Goal: Book appointment/travel/reservation

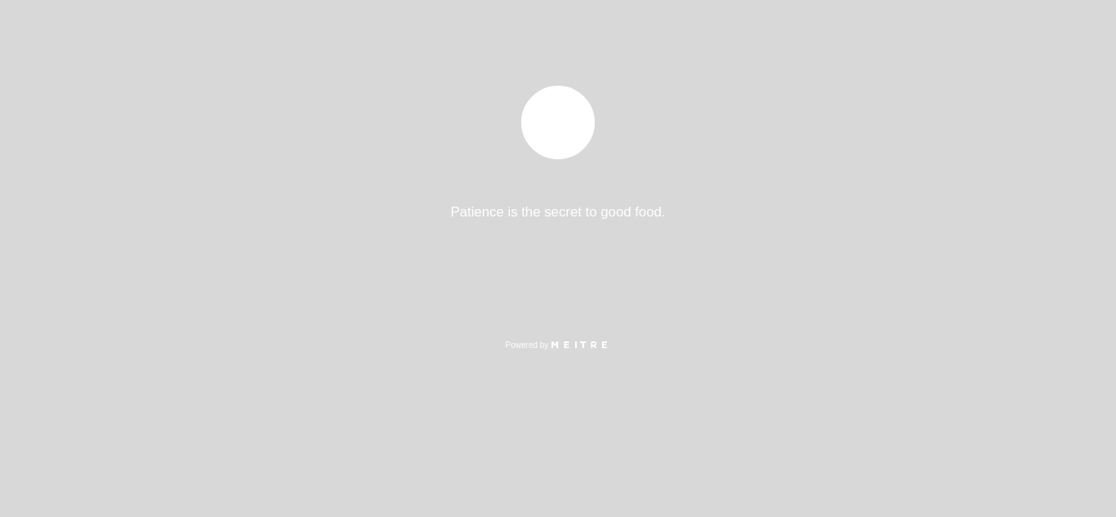
select select "pt"
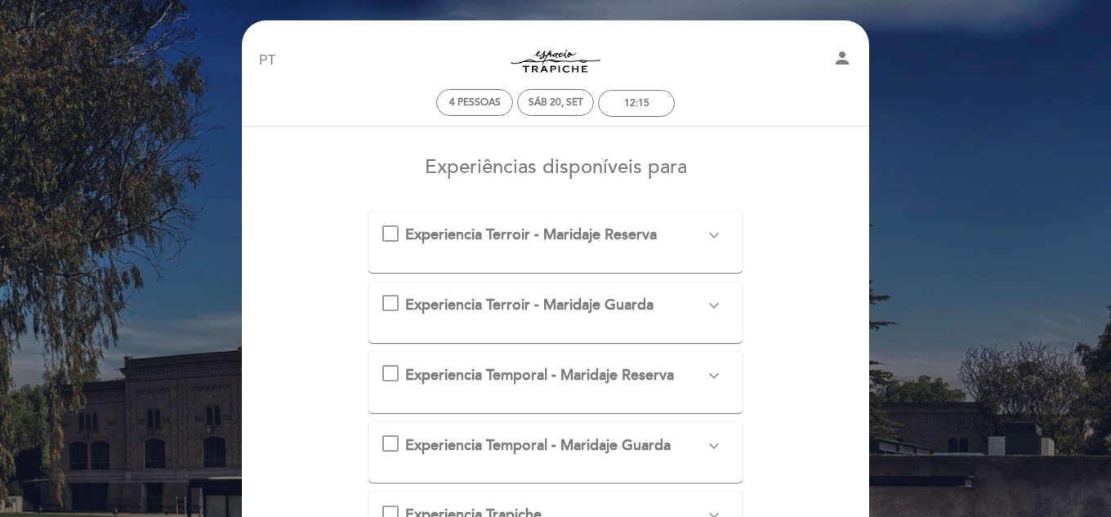
click at [711, 242] on icon "expand_more" at bounding box center [714, 235] width 20 height 20
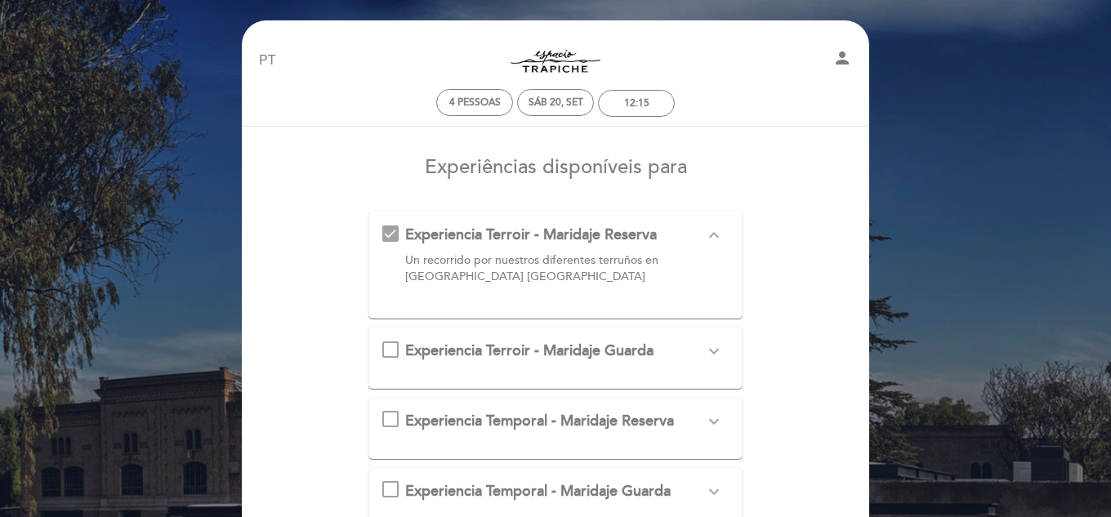
click at [711, 242] on icon "expand_less" at bounding box center [714, 235] width 20 height 20
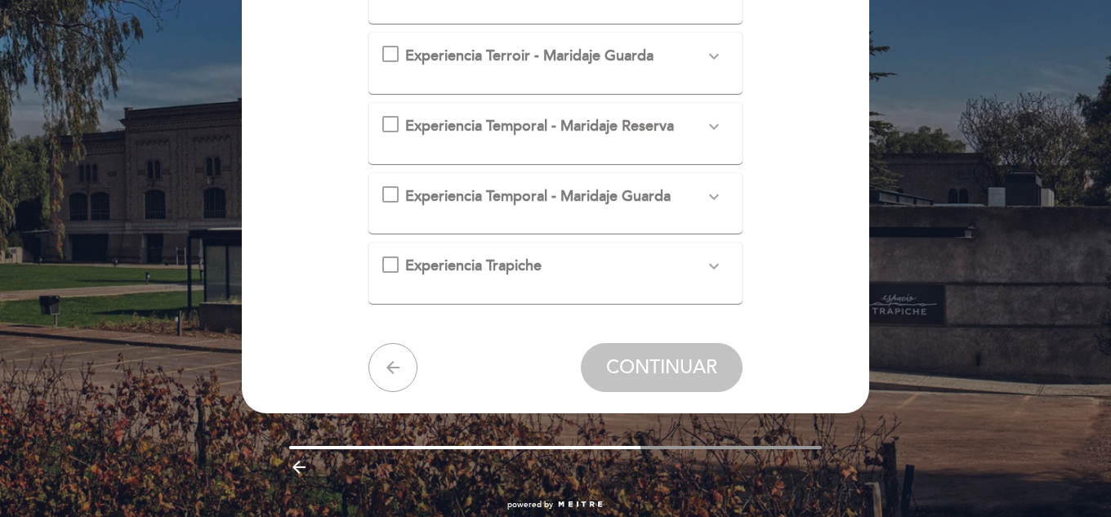
scroll to position [246, 0]
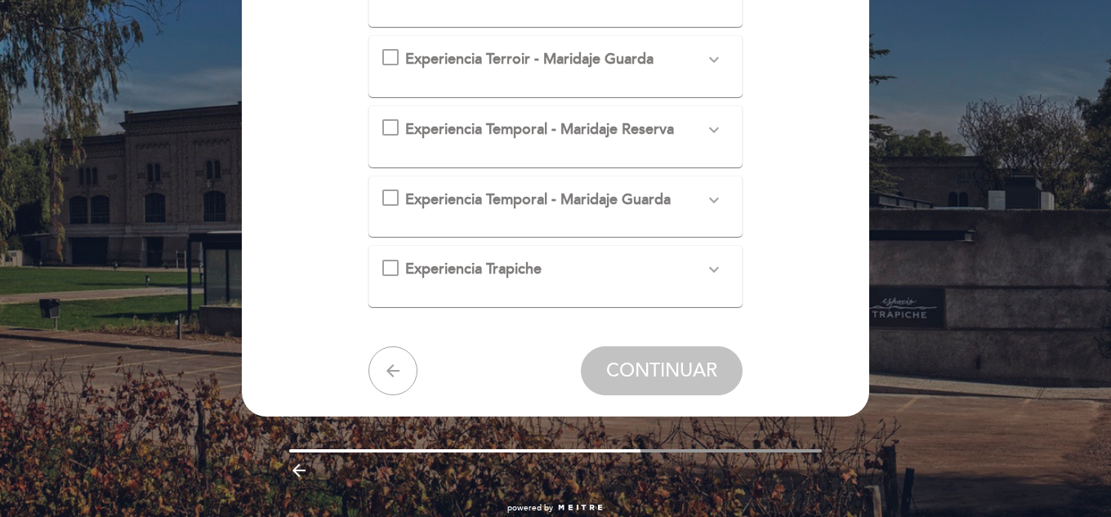
click at [703, 265] on button "expand_more" at bounding box center [713, 269] width 29 height 21
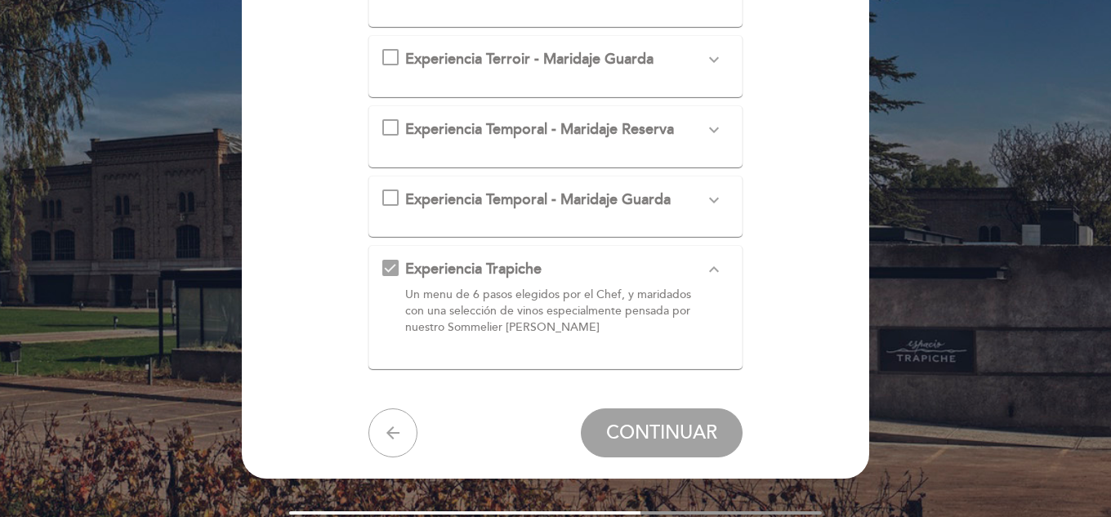
click at [719, 190] on icon "expand_more" at bounding box center [714, 200] width 20 height 20
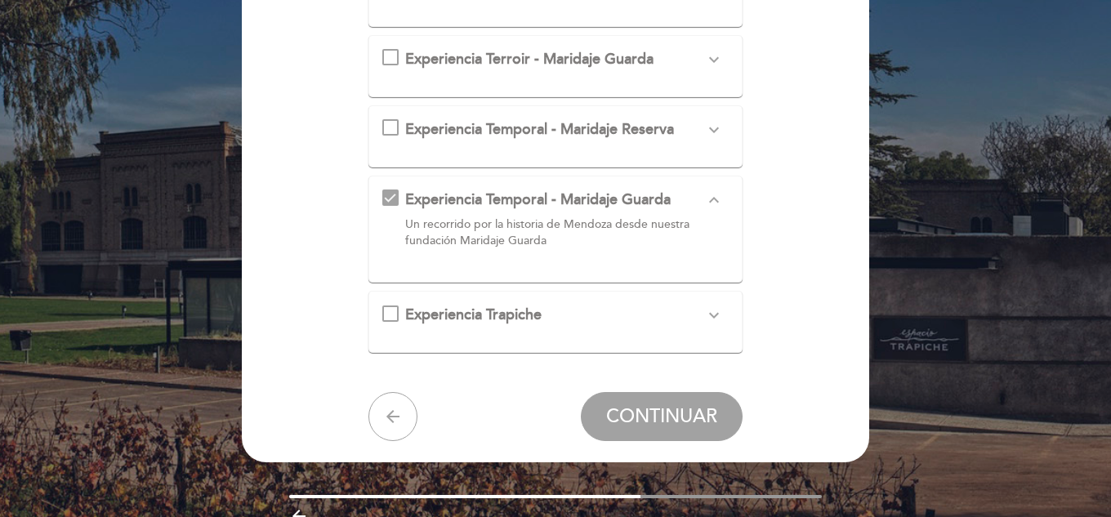
click at [714, 130] on icon "expand_more" at bounding box center [714, 130] width 20 height 20
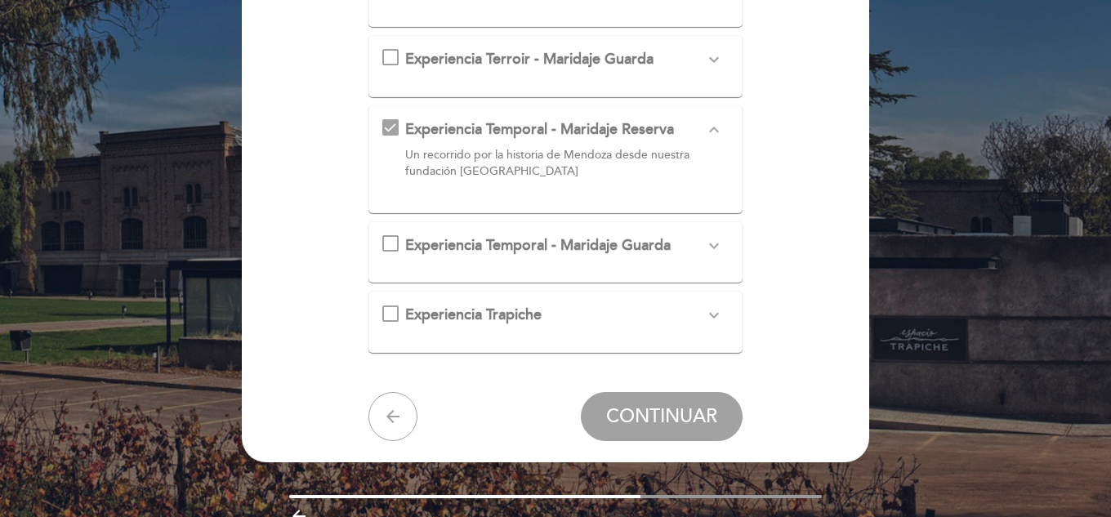
click at [720, 60] on icon "expand_more" at bounding box center [714, 60] width 20 height 20
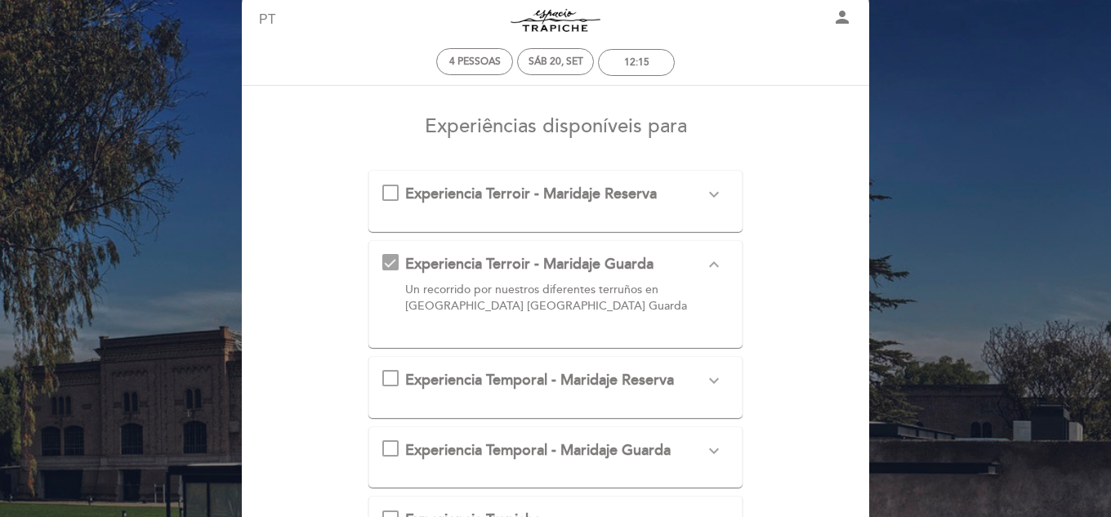
scroll to position [0, 0]
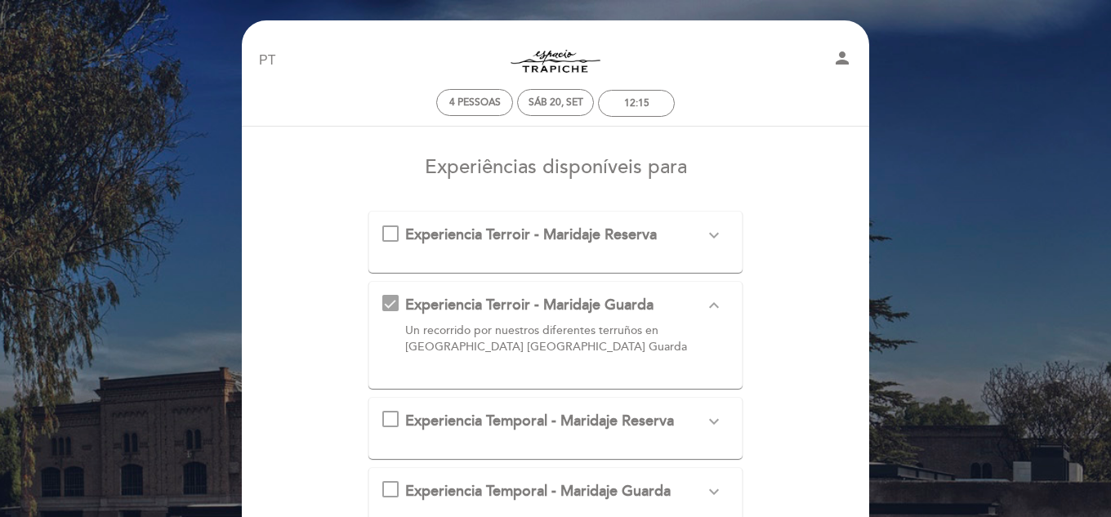
click at [716, 237] on icon "expand_more" at bounding box center [714, 235] width 20 height 20
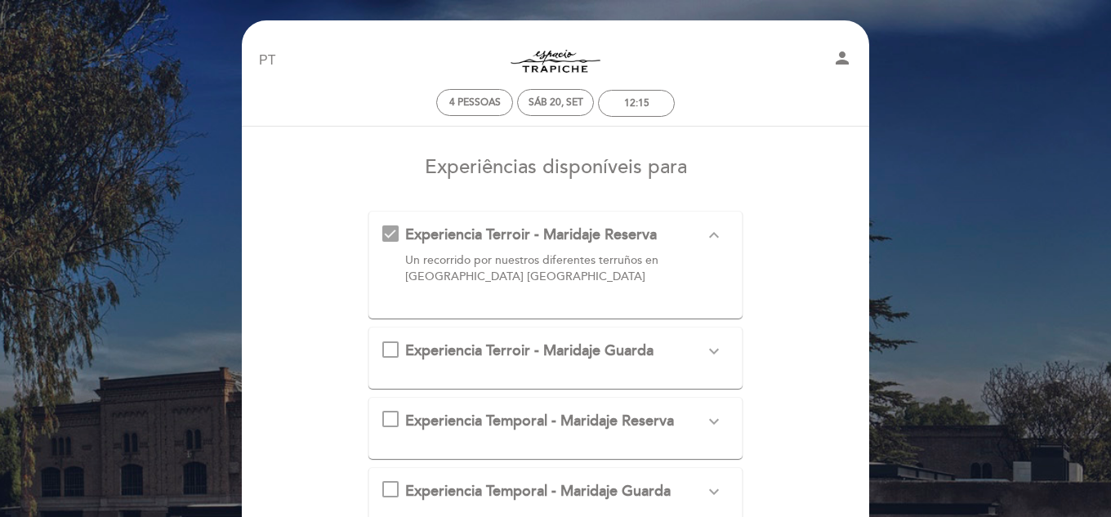
click at [707, 492] on icon "expand_more" at bounding box center [714, 492] width 20 height 20
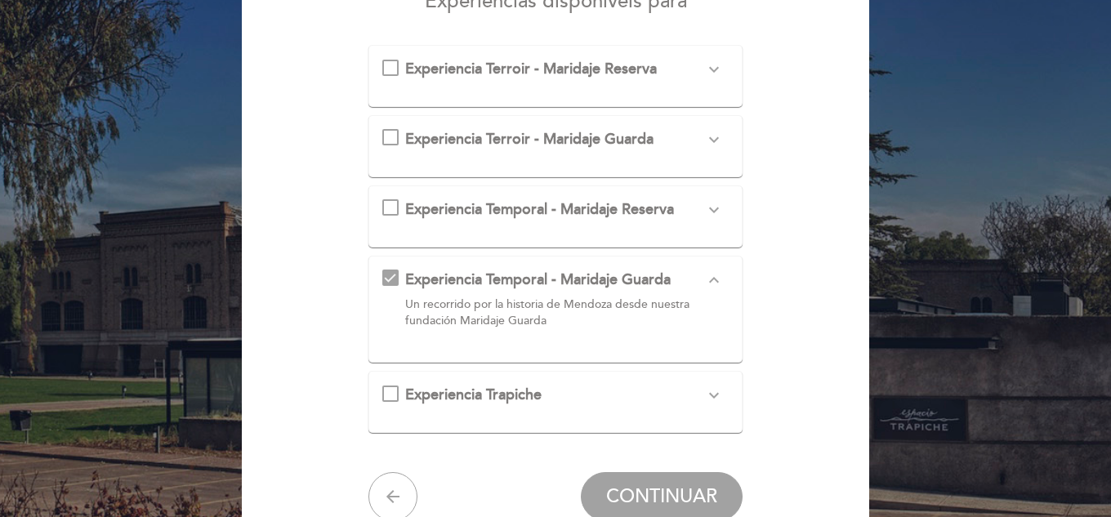
scroll to position [324, 0]
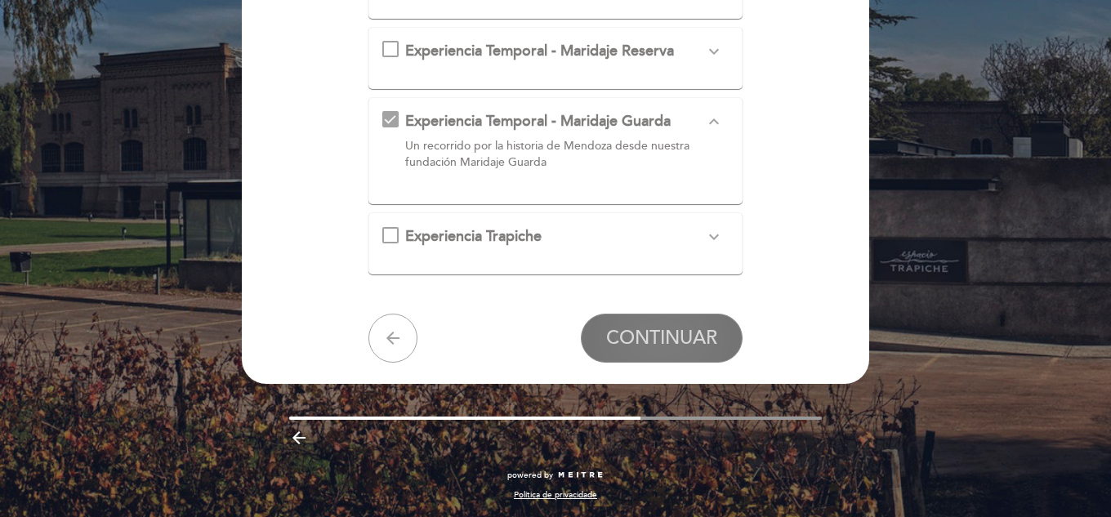
click at [681, 324] on button "CONTINUAR" at bounding box center [662, 338] width 162 height 49
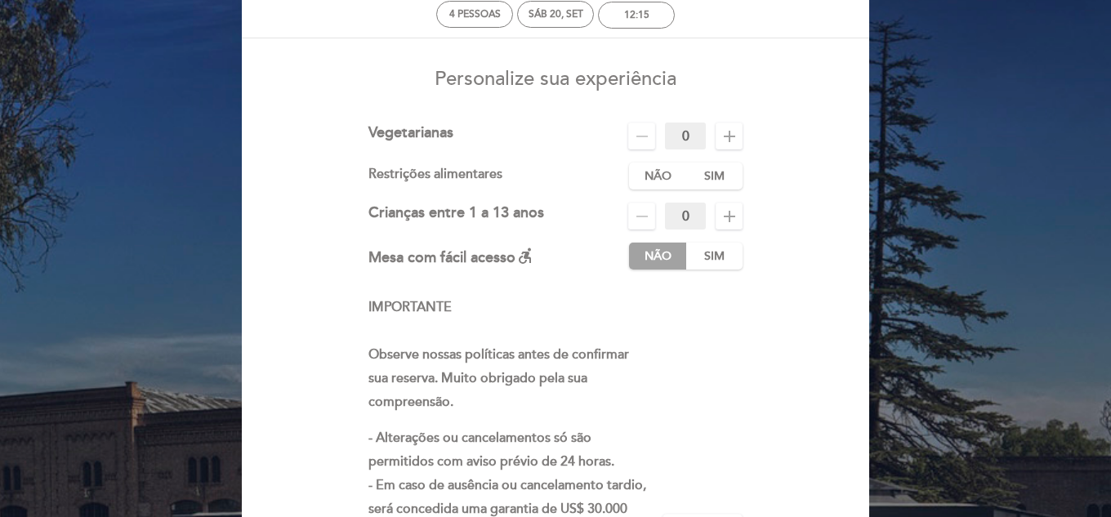
scroll to position [0, 0]
